Goal: Task Accomplishment & Management: Use online tool/utility

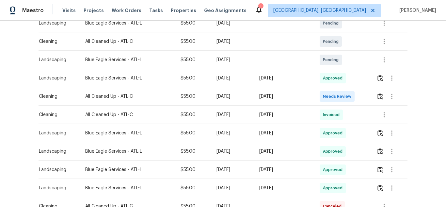
scroll to position [137, 0]
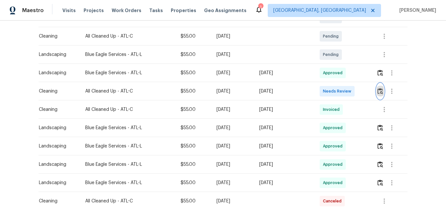
click at [377, 88] on img "button" at bounding box center [380, 91] width 6 height 6
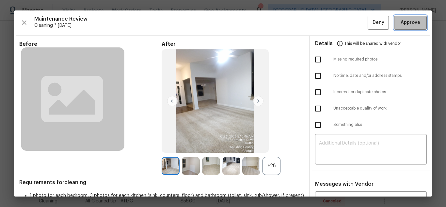
click at [401, 16] on button "Approve" at bounding box center [410, 23] width 33 height 14
click at [401, 16] on div "Maintenance Review Cleaning * Mon, Sep 29 Deny" at bounding box center [222, 23] width 407 height 14
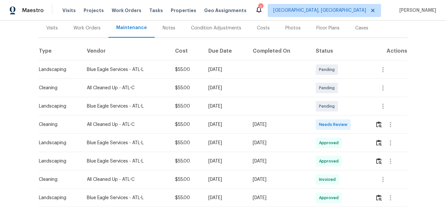
scroll to position [81, 0]
click at [379, 122] on img "button" at bounding box center [379, 124] width 6 height 6
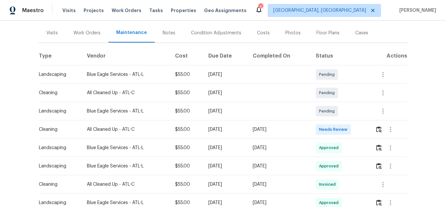
scroll to position [80, 0]
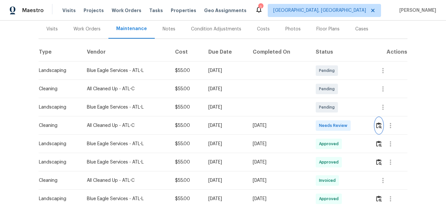
click at [378, 125] on img "button" at bounding box center [379, 125] width 6 height 6
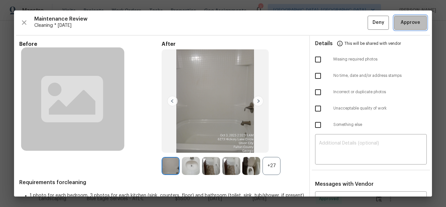
click at [413, 21] on span "Approve" at bounding box center [410, 23] width 20 height 8
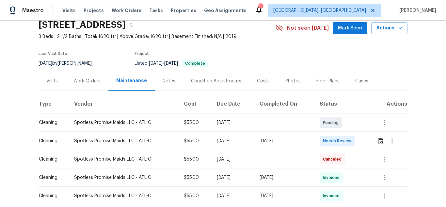
scroll to position [65, 0]
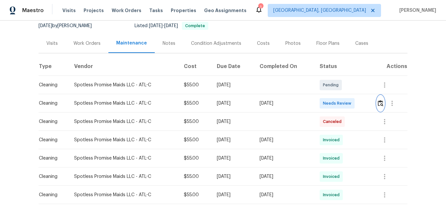
click at [378, 102] on img "button" at bounding box center [380, 103] width 6 height 6
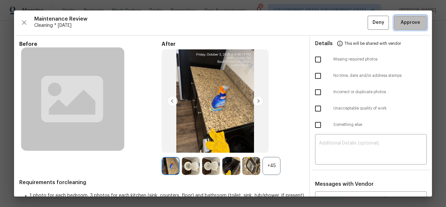
click at [411, 22] on span "Approve" at bounding box center [410, 23] width 20 height 8
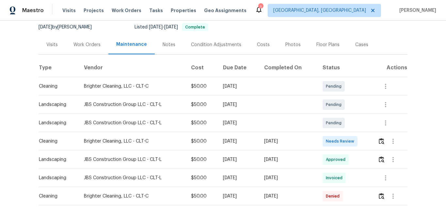
scroll to position [65, 0]
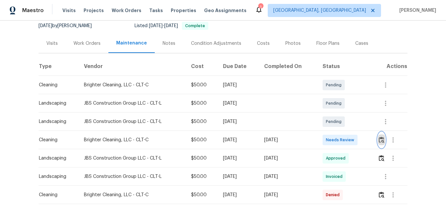
click at [382, 141] on img "button" at bounding box center [381, 139] width 6 height 6
